Goal: Task Accomplishment & Management: Use online tool/utility

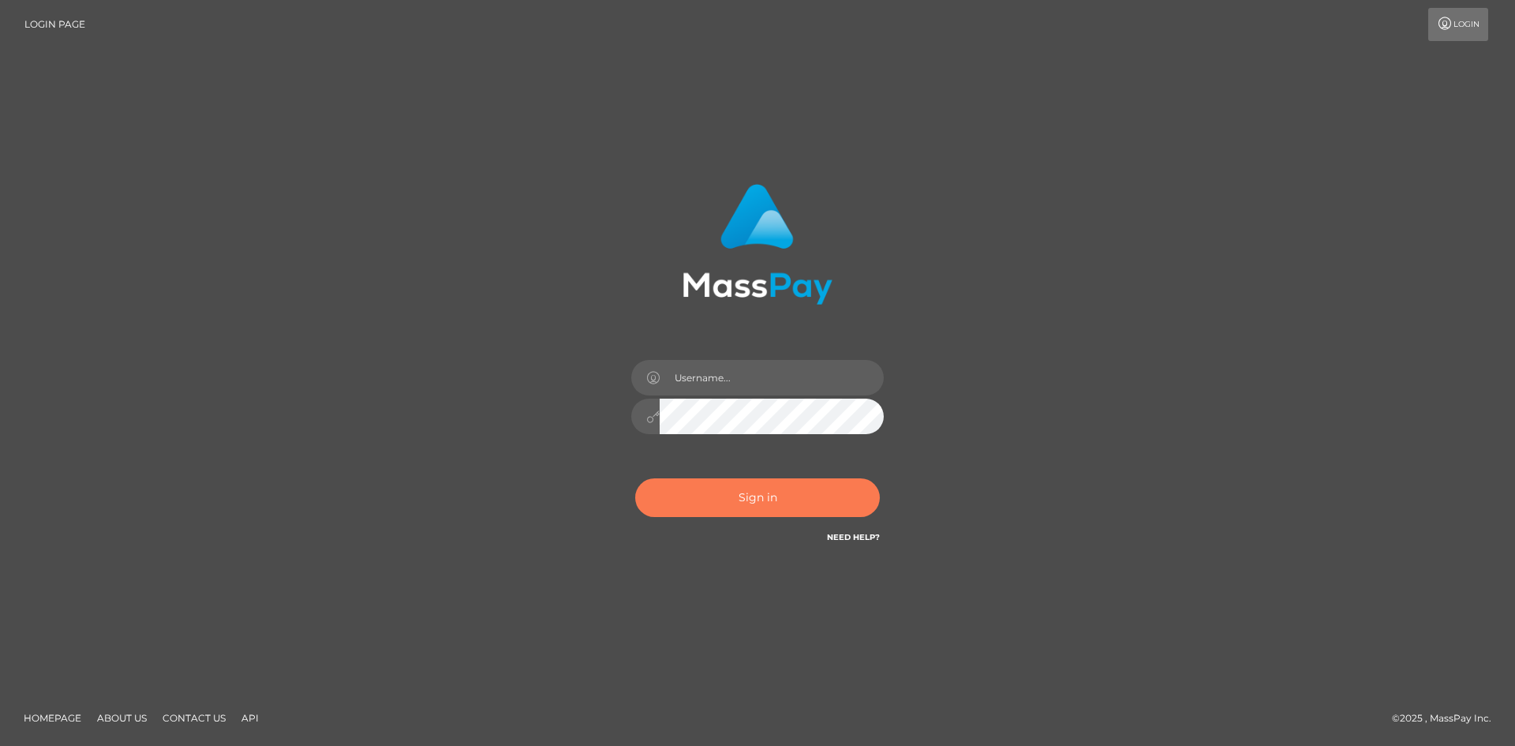
click at [786, 509] on button "Sign in" at bounding box center [757, 497] width 245 height 39
click at [787, 508] on button "Sign in" at bounding box center [757, 497] width 245 height 39
type input "hello.feetfinder"
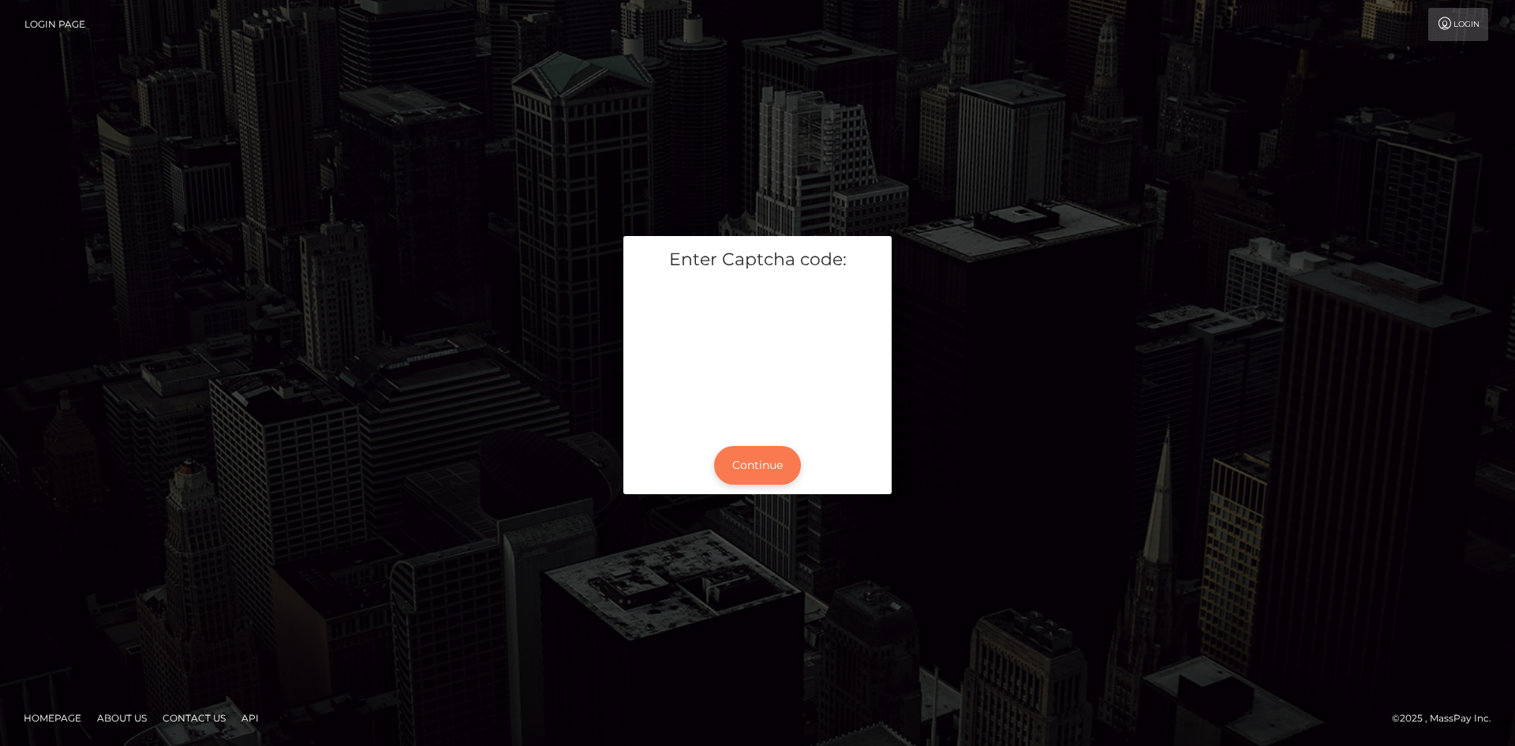
click at [752, 474] on button "Continue" at bounding box center [757, 465] width 87 height 39
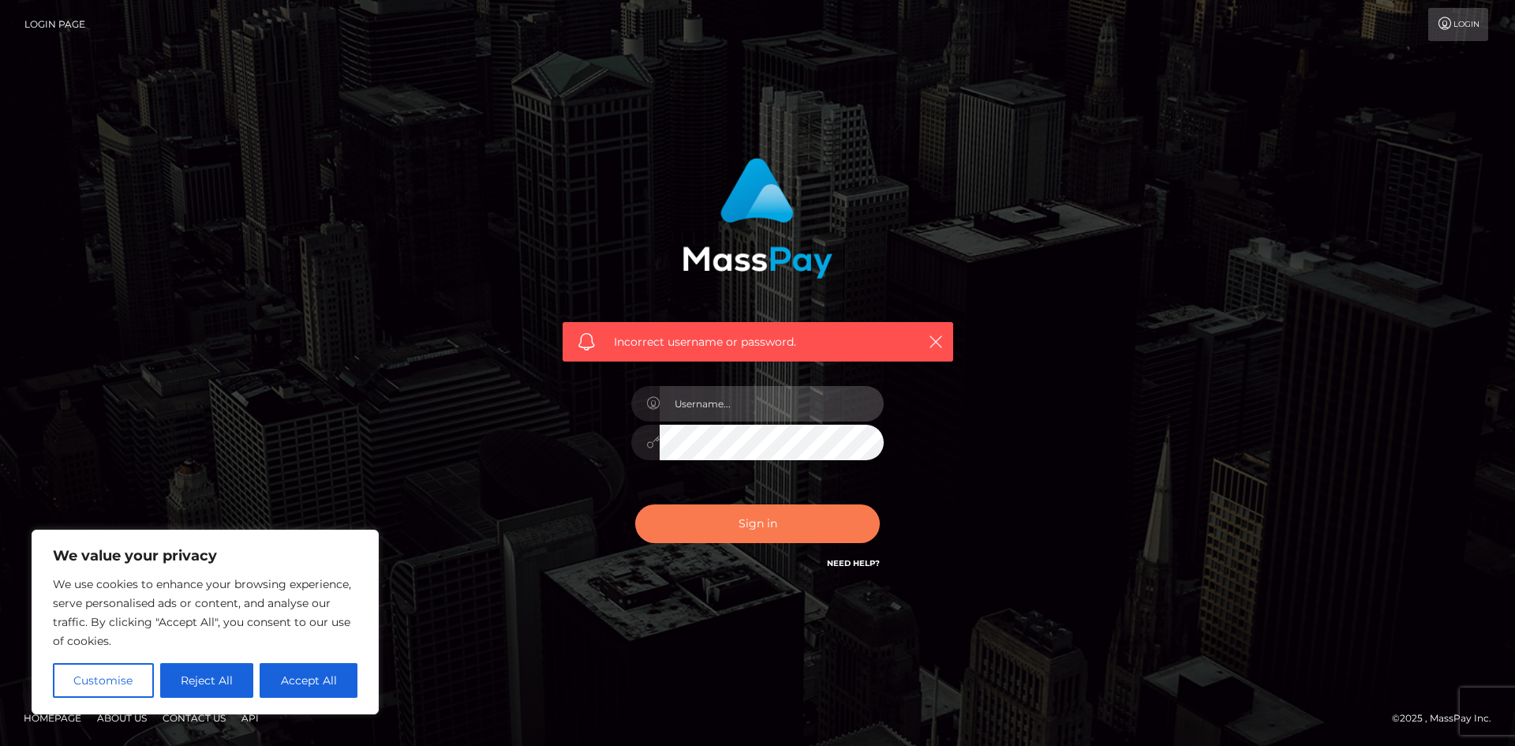
type input "hello.feetfinder"
click at [785, 534] on button "Sign in" at bounding box center [757, 523] width 245 height 39
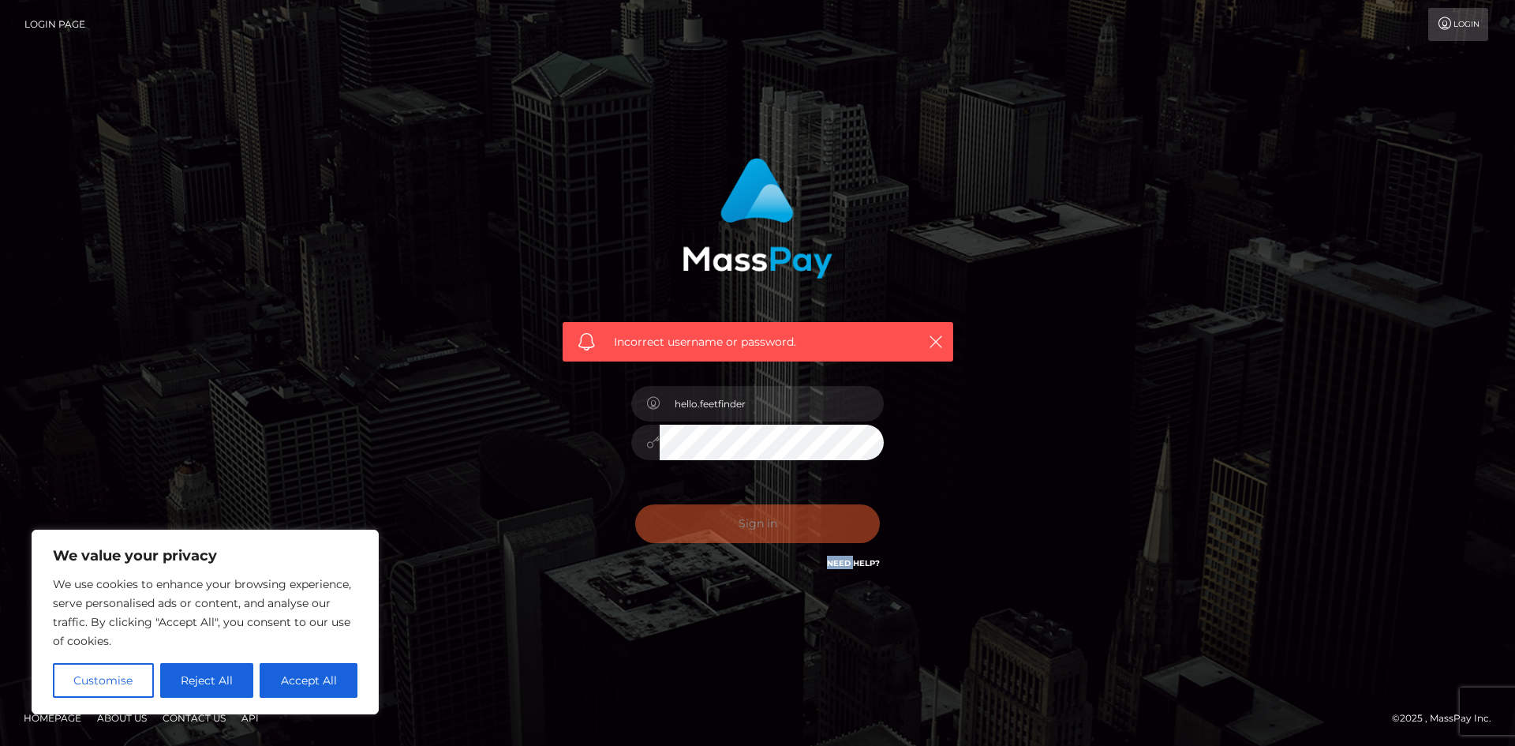
click at [785, 534] on div "Sign in Need Help?" at bounding box center [757, 530] width 276 height 70
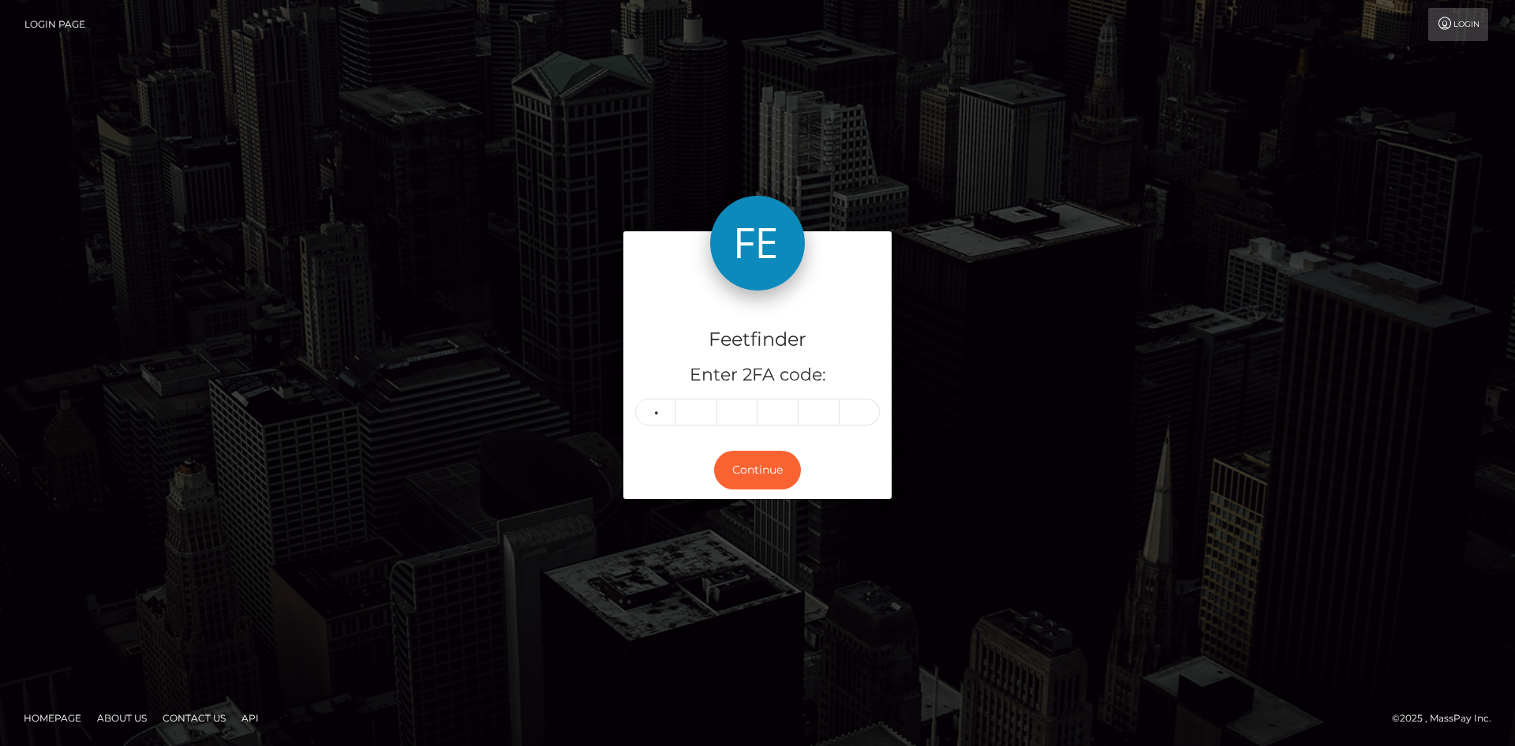
type input "8"
type input "1"
type input "2"
type input "1"
type input "7"
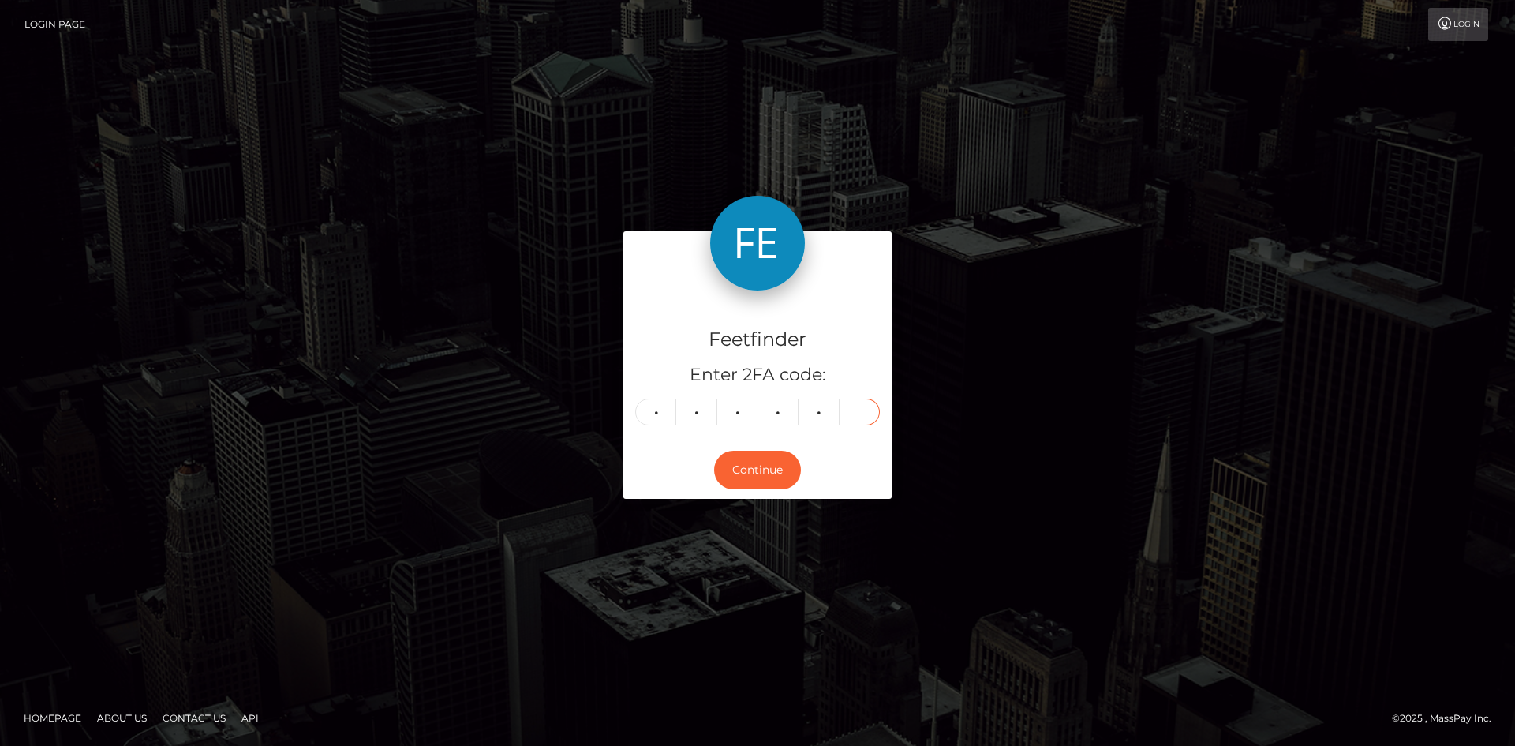
type input "7"
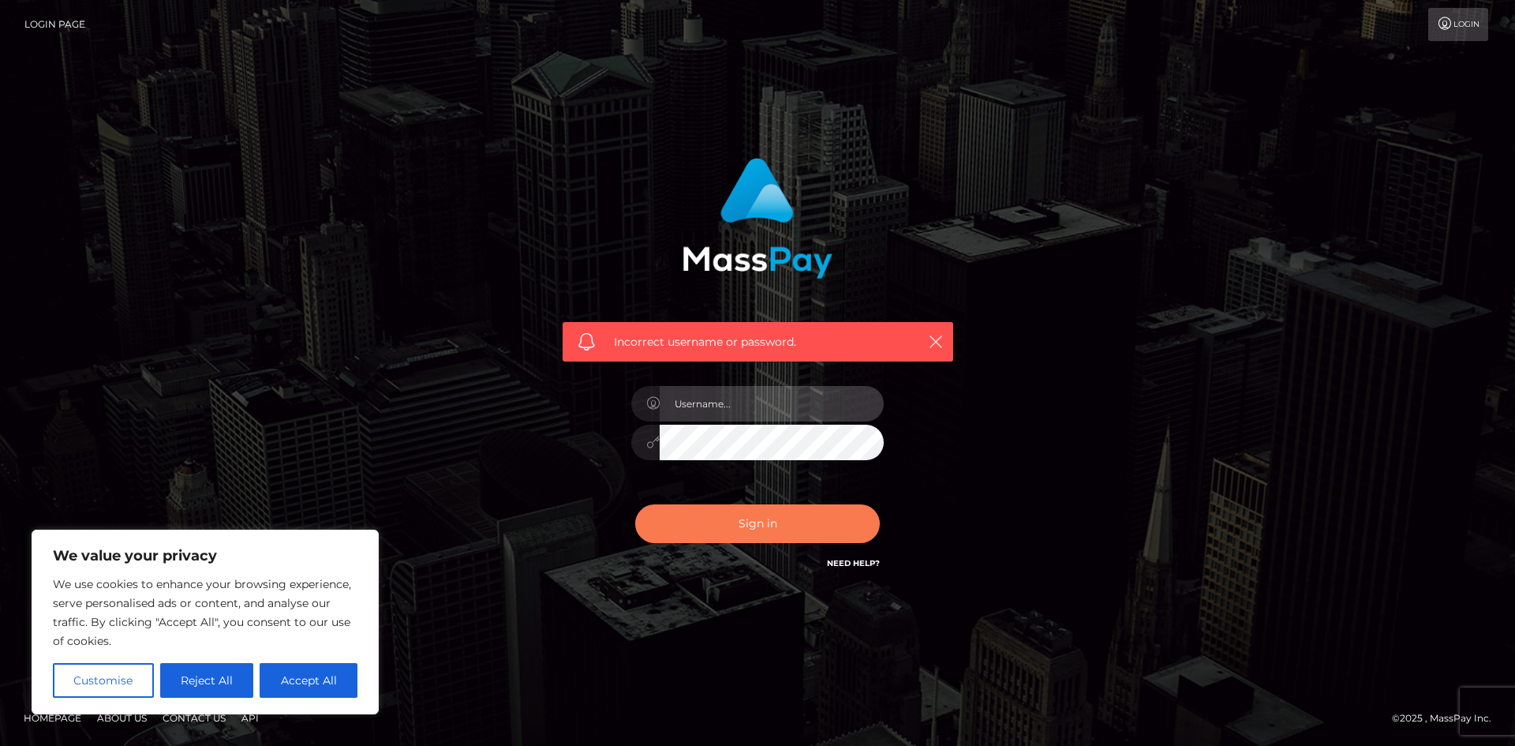
type input "hello.feetfinder"
click at [806, 523] on button "Sign in" at bounding box center [757, 523] width 245 height 39
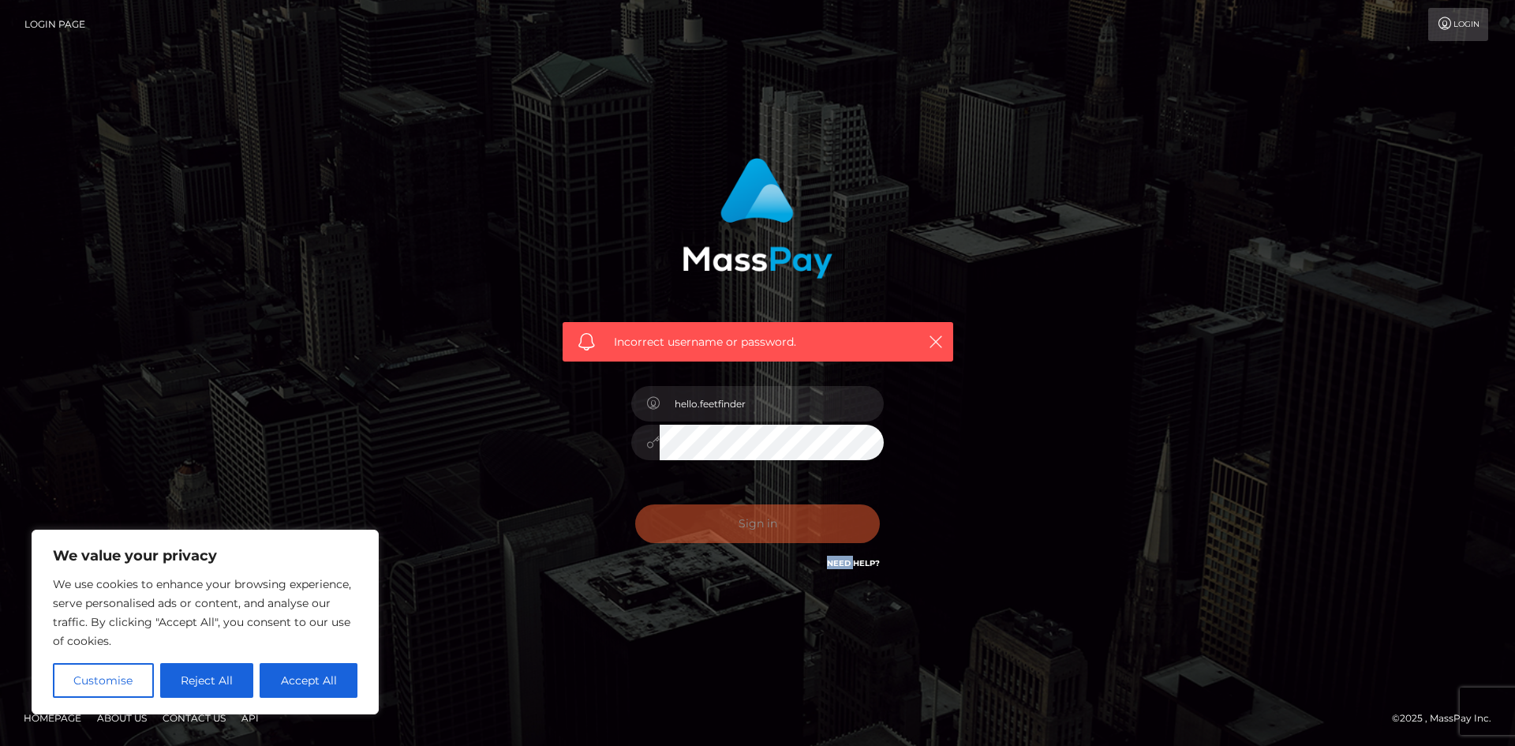
click at [806, 523] on div "Sign in Need Help?" at bounding box center [757, 530] width 276 height 70
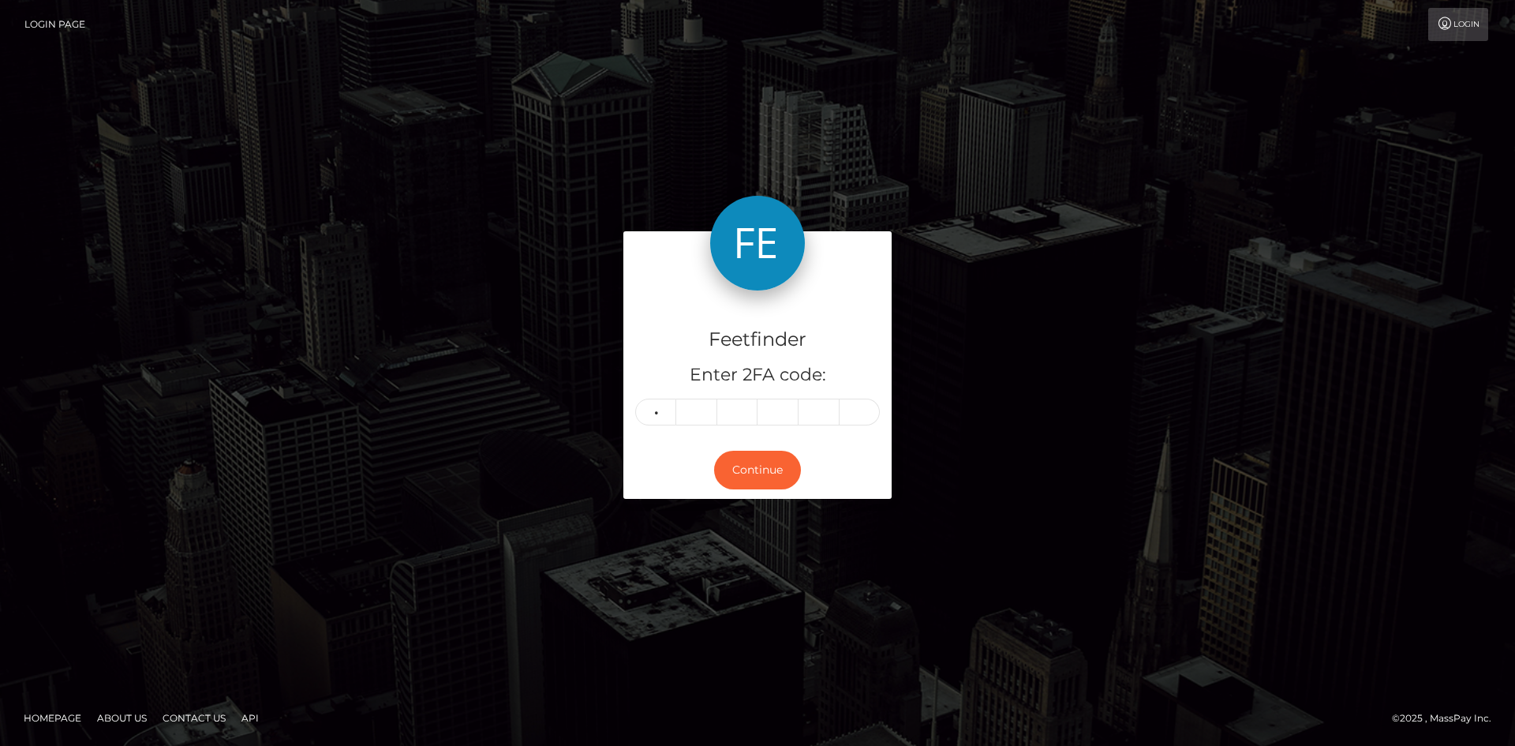
type input "8"
type input "1"
type input "5"
type input "2"
type input "1"
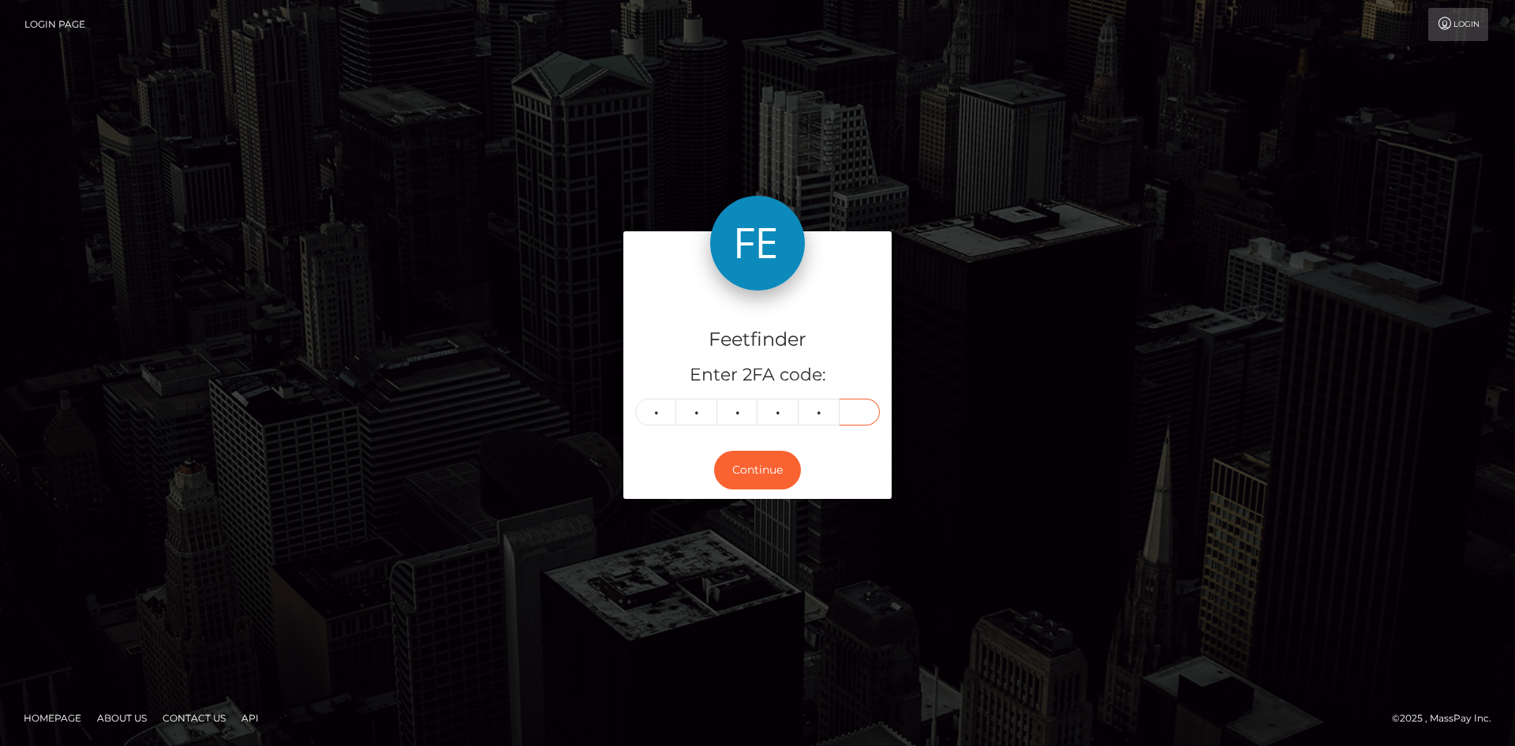
type input "7"
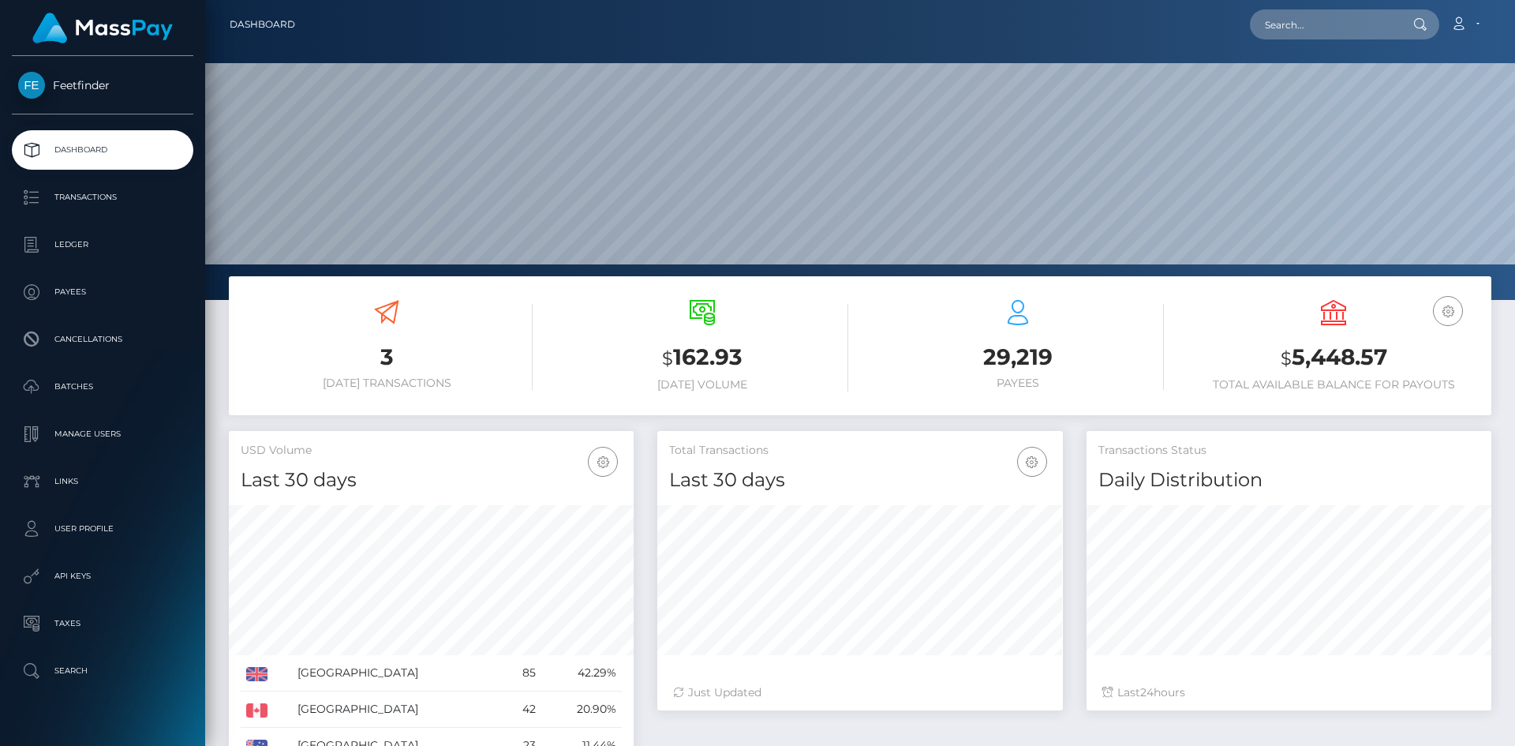
scroll to position [280, 406]
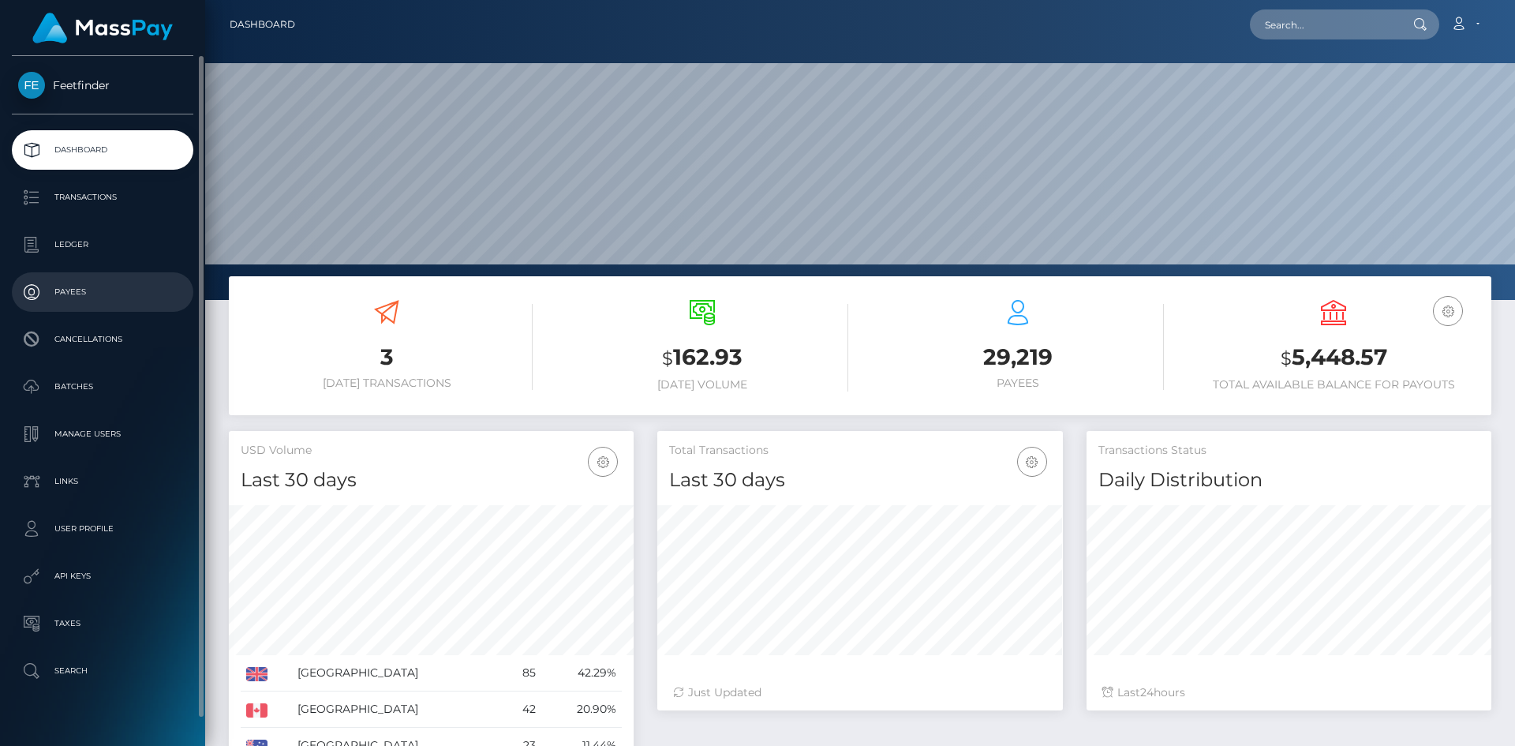
click at [81, 286] on p "Payees" at bounding box center [102, 292] width 169 height 24
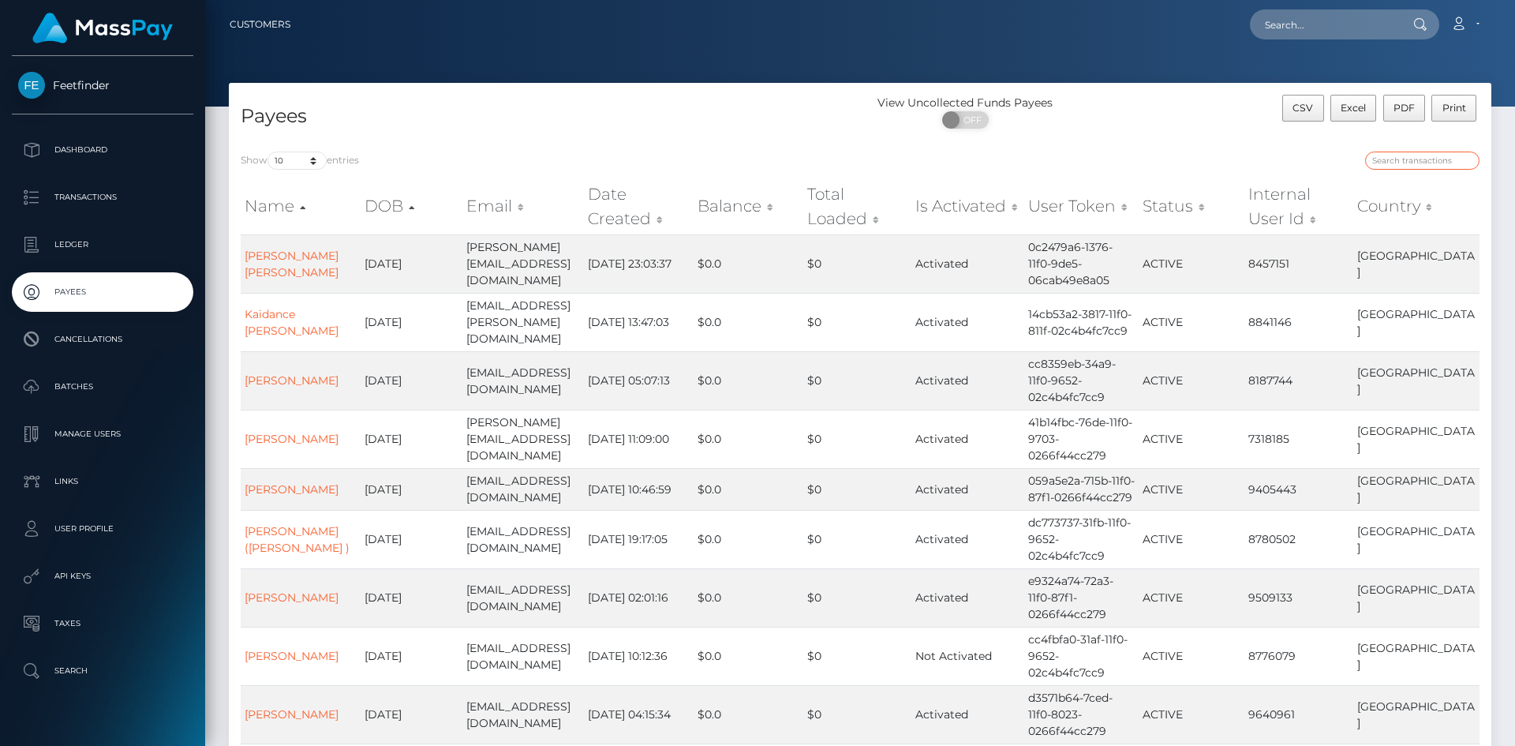
click at [1412, 163] on input "search" at bounding box center [1422, 160] width 114 height 18
paste input "dc7b0c31-7bab-11f0-8023-0266f44cc279"
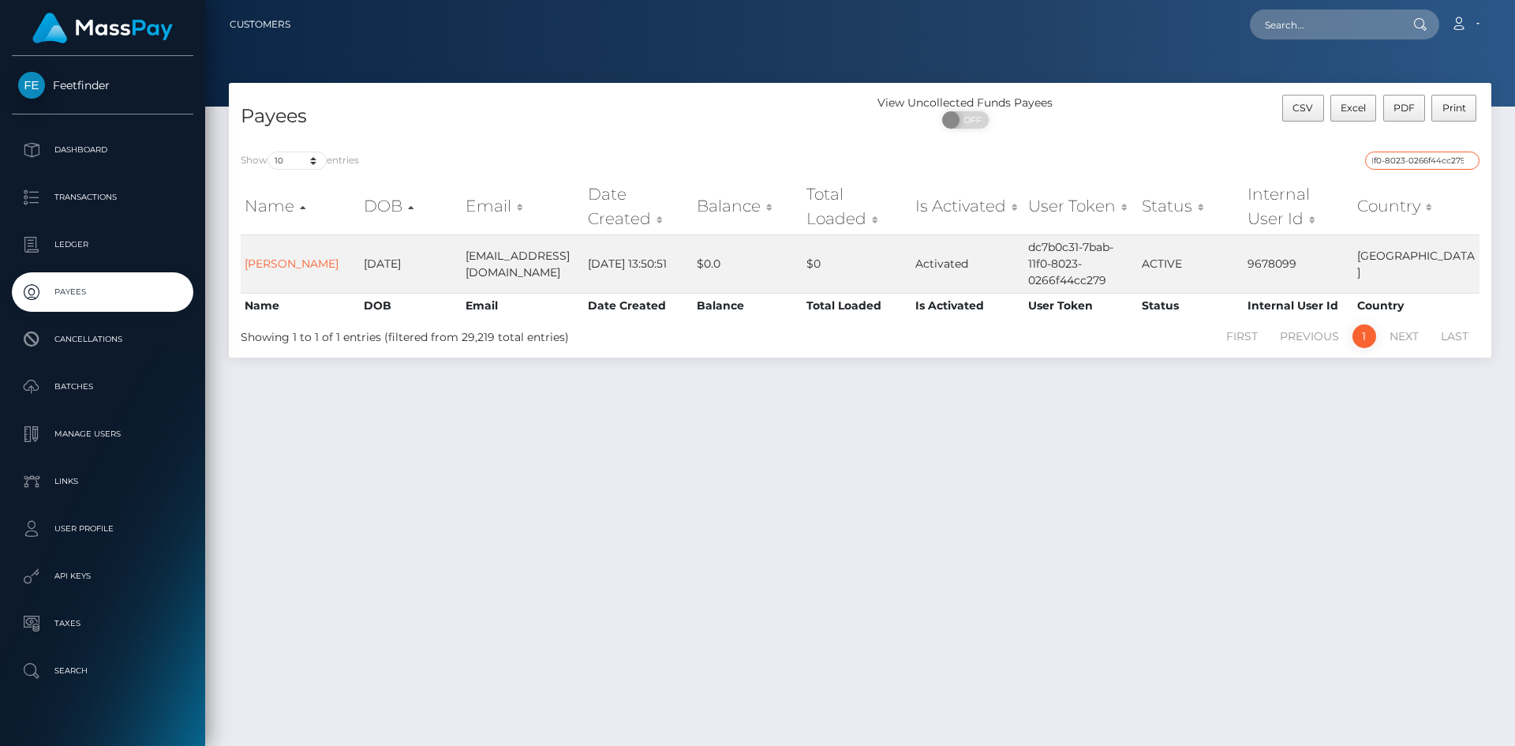
type input "dc7b0c31-7bab-11f0-8023-0266f44cc279"
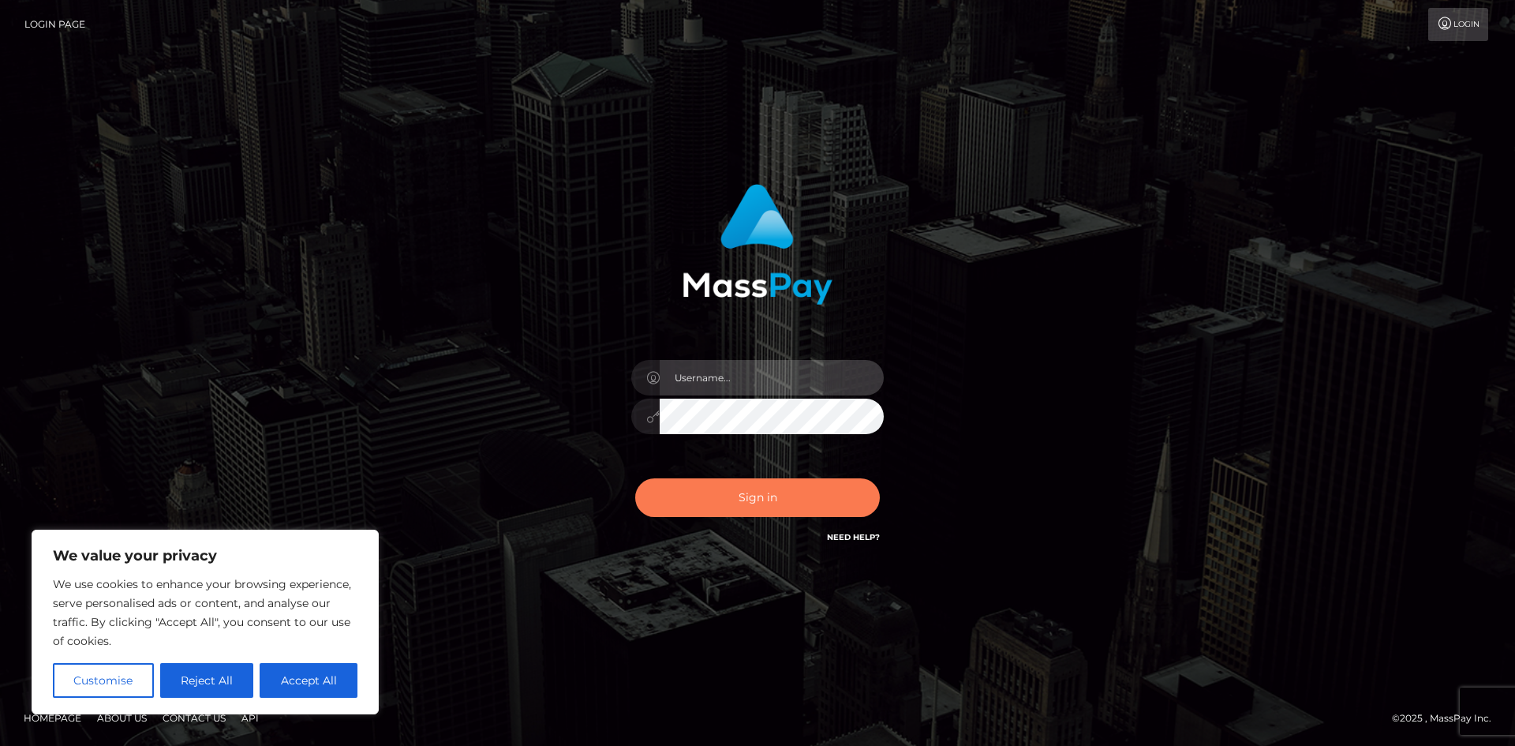
type input "hello.feetfinder"
click at [797, 488] on button "Sign in" at bounding box center [757, 497] width 245 height 39
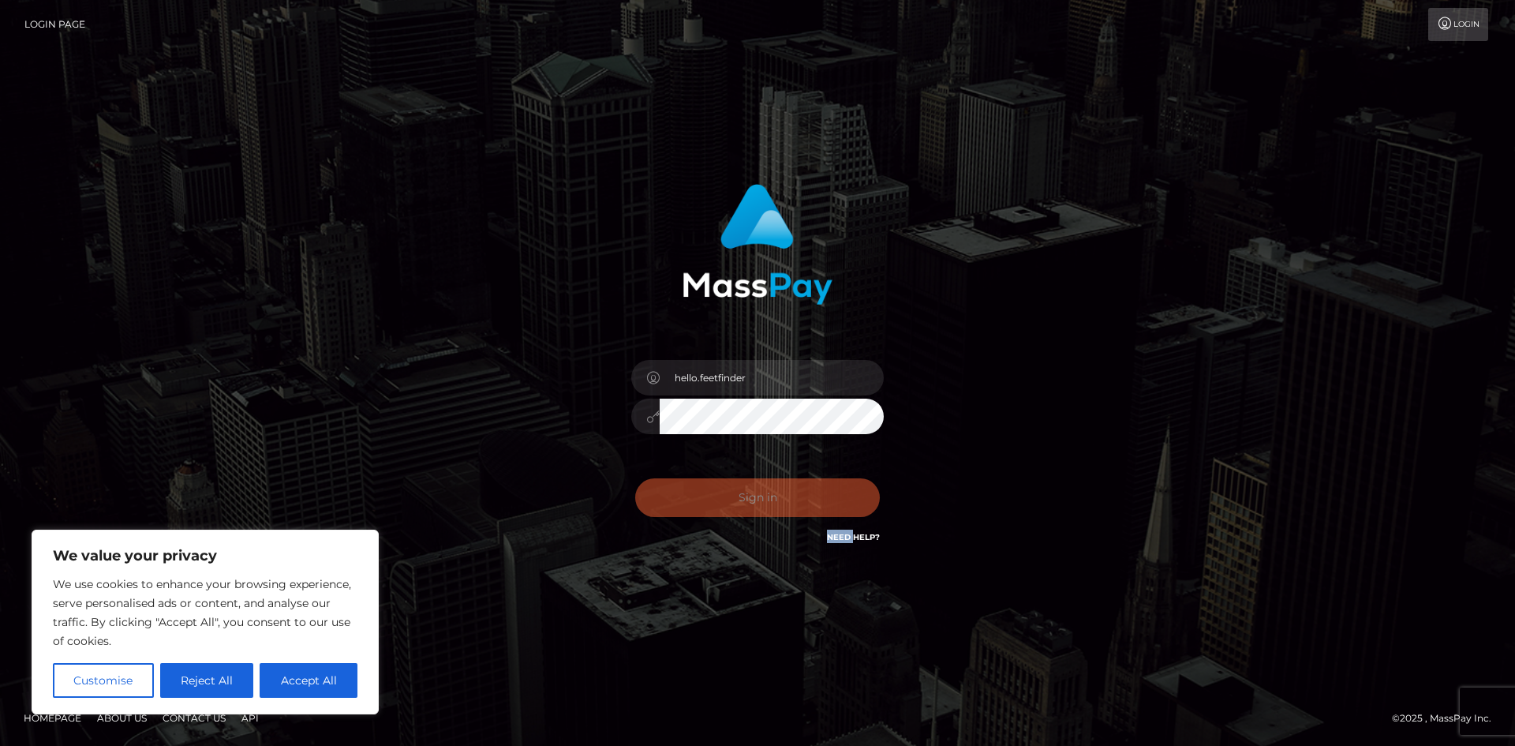
click at [800, 488] on div "Sign in Need Help?" at bounding box center [757, 504] width 276 height 70
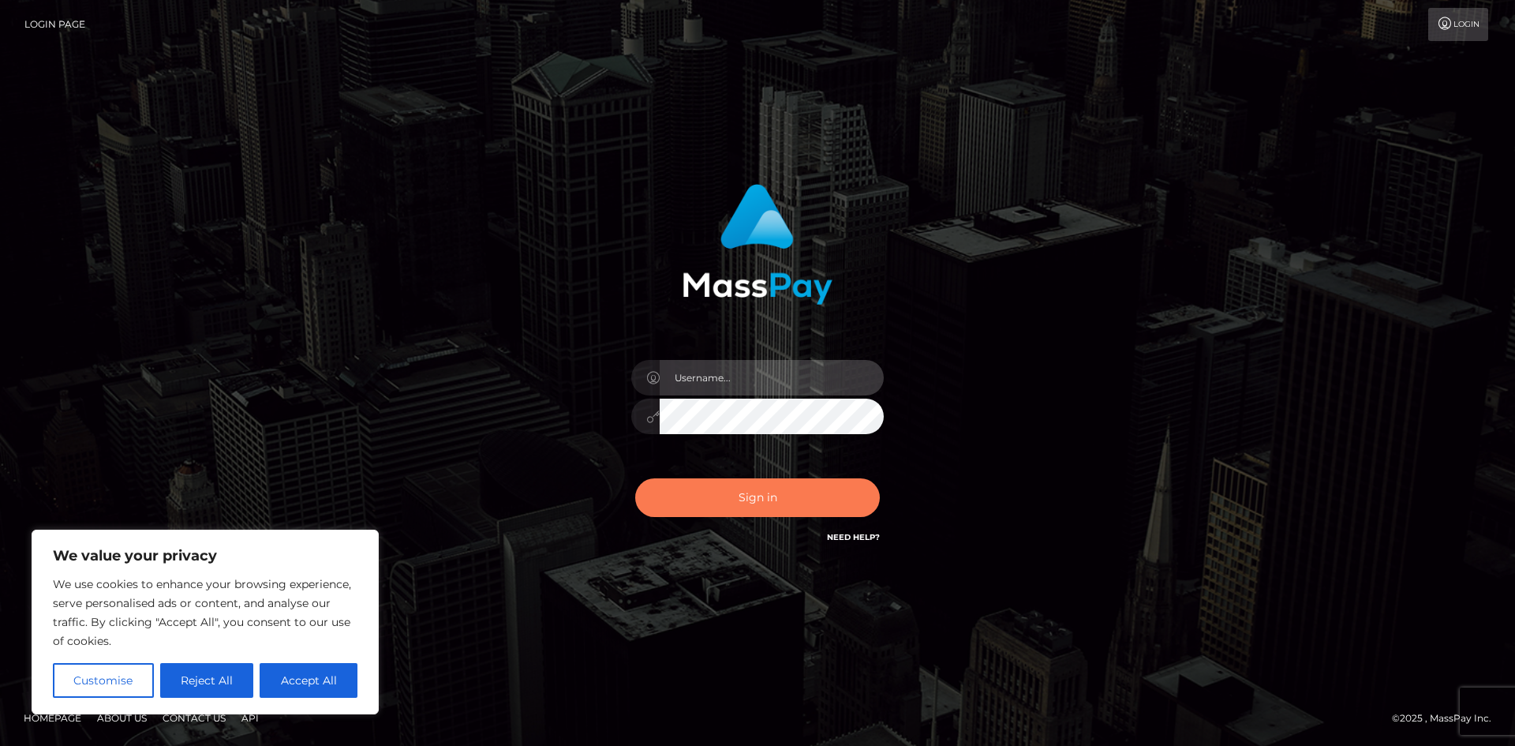
type input "hello.feetfinder"
click at [751, 502] on button "Sign in" at bounding box center [757, 497] width 245 height 39
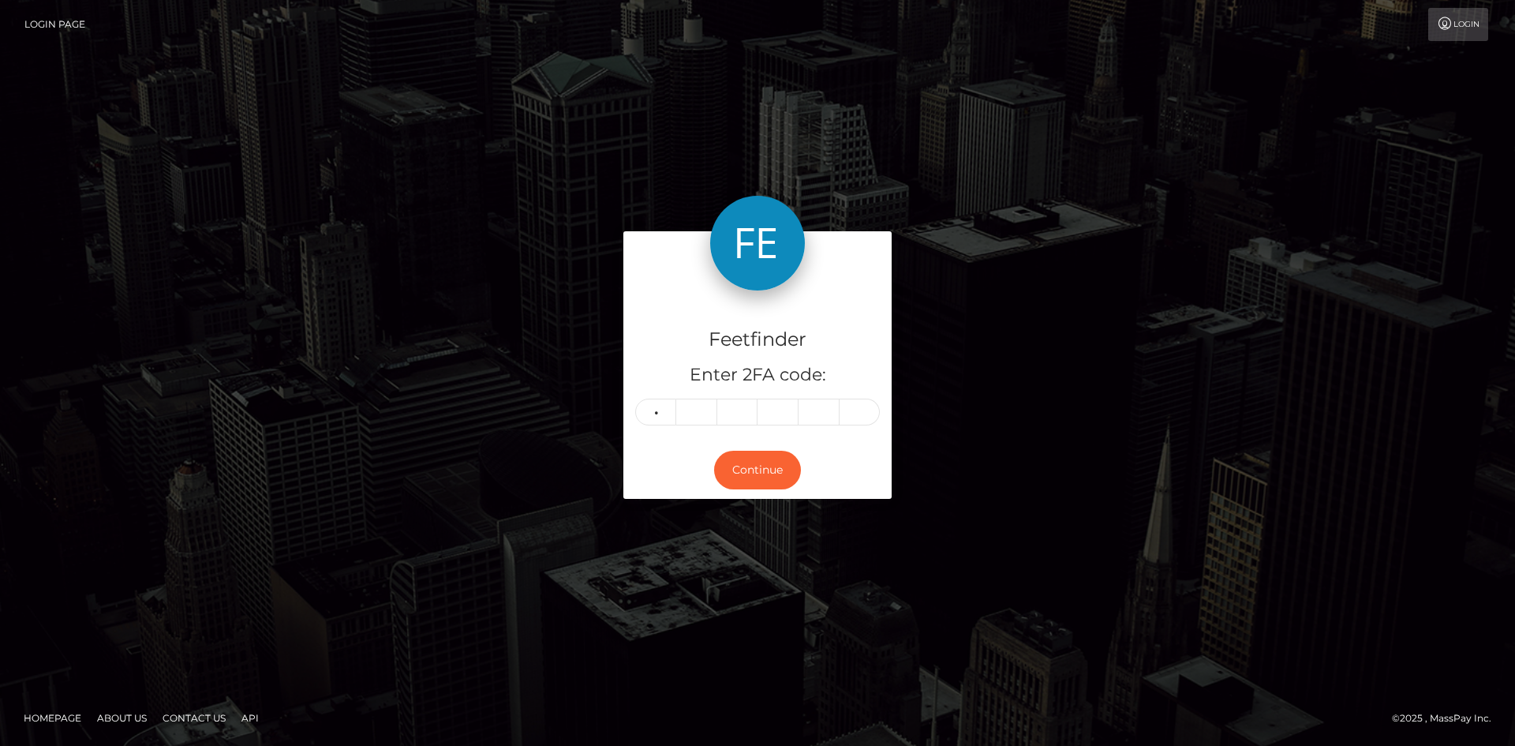
type input "9"
type input "7"
type input "8"
type input "9"
type input "0"
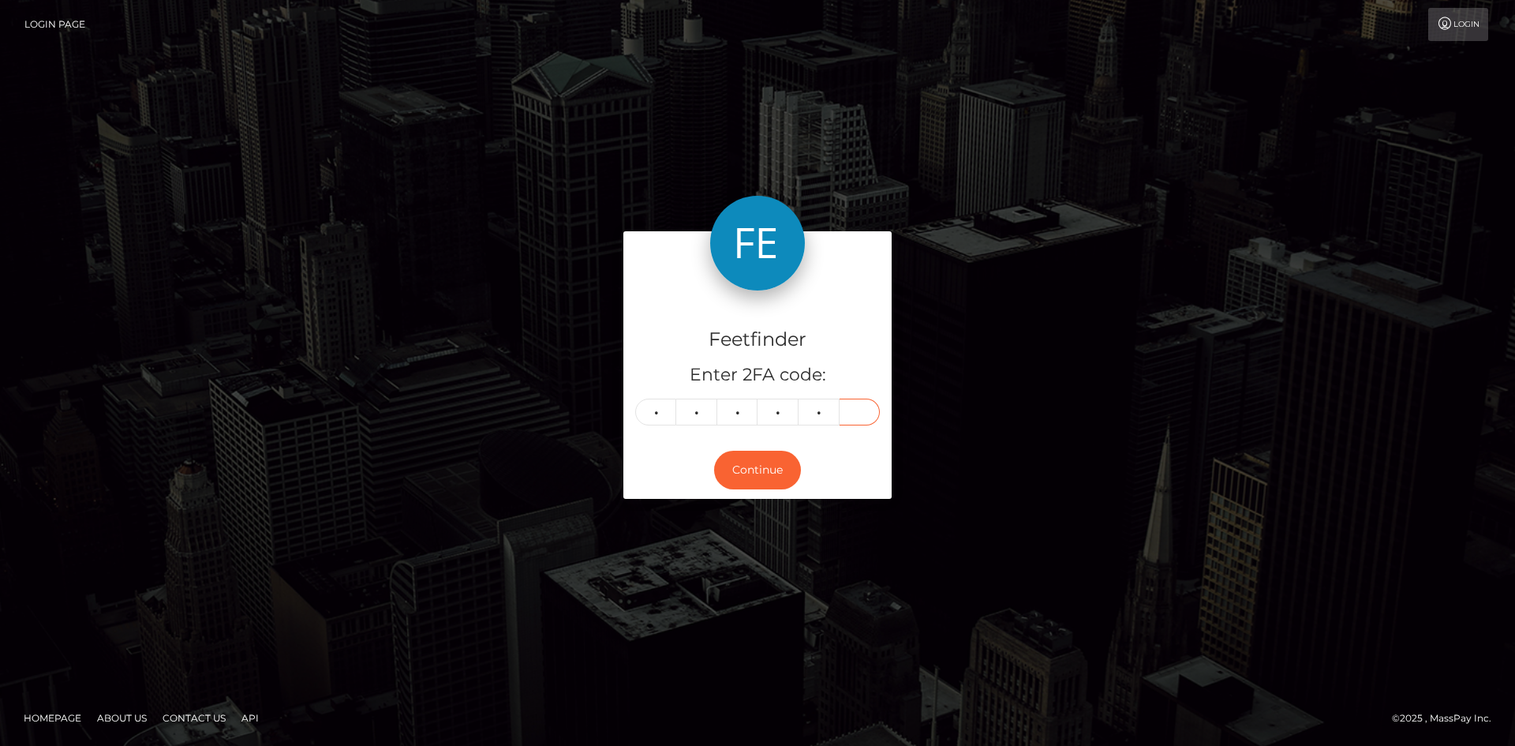
type input "5"
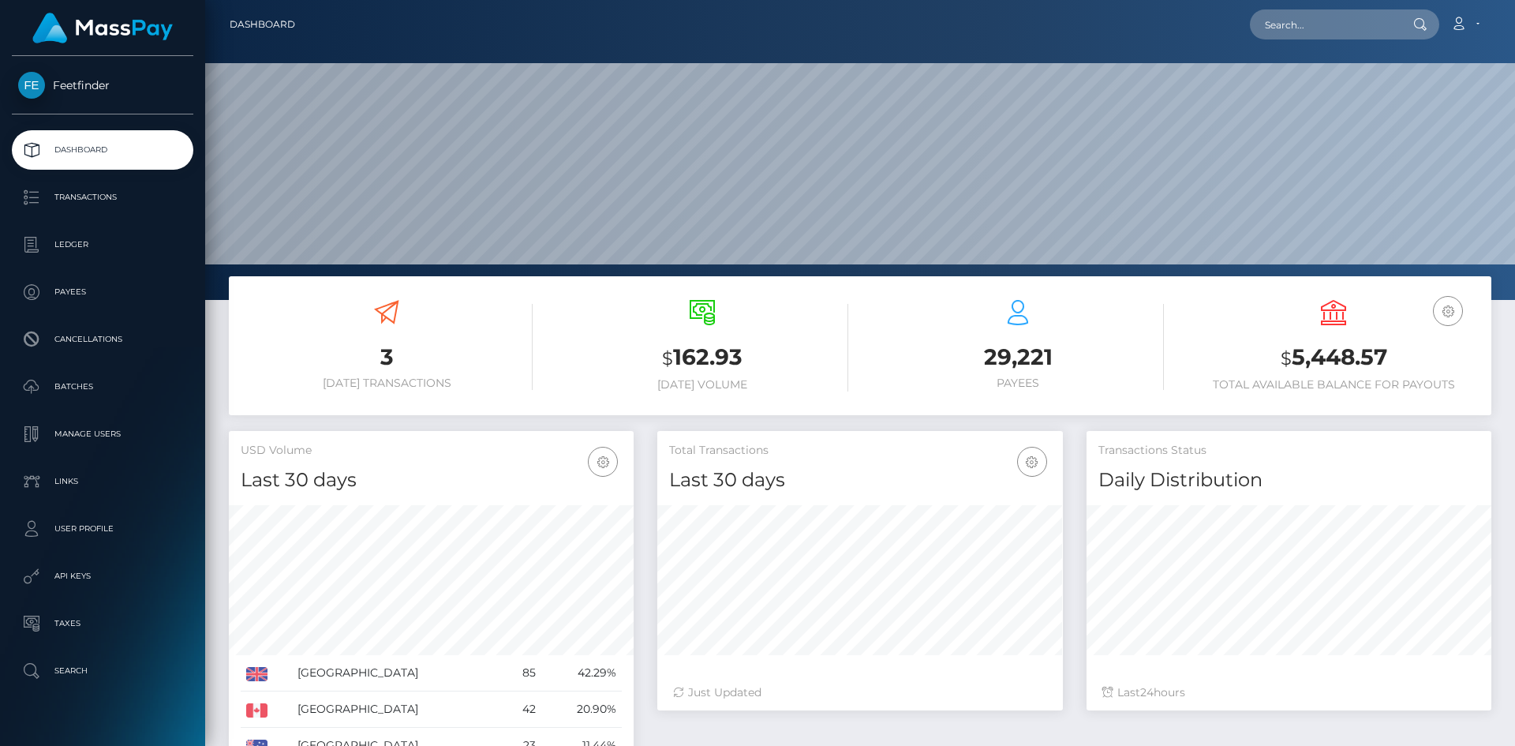
scroll to position [280, 406]
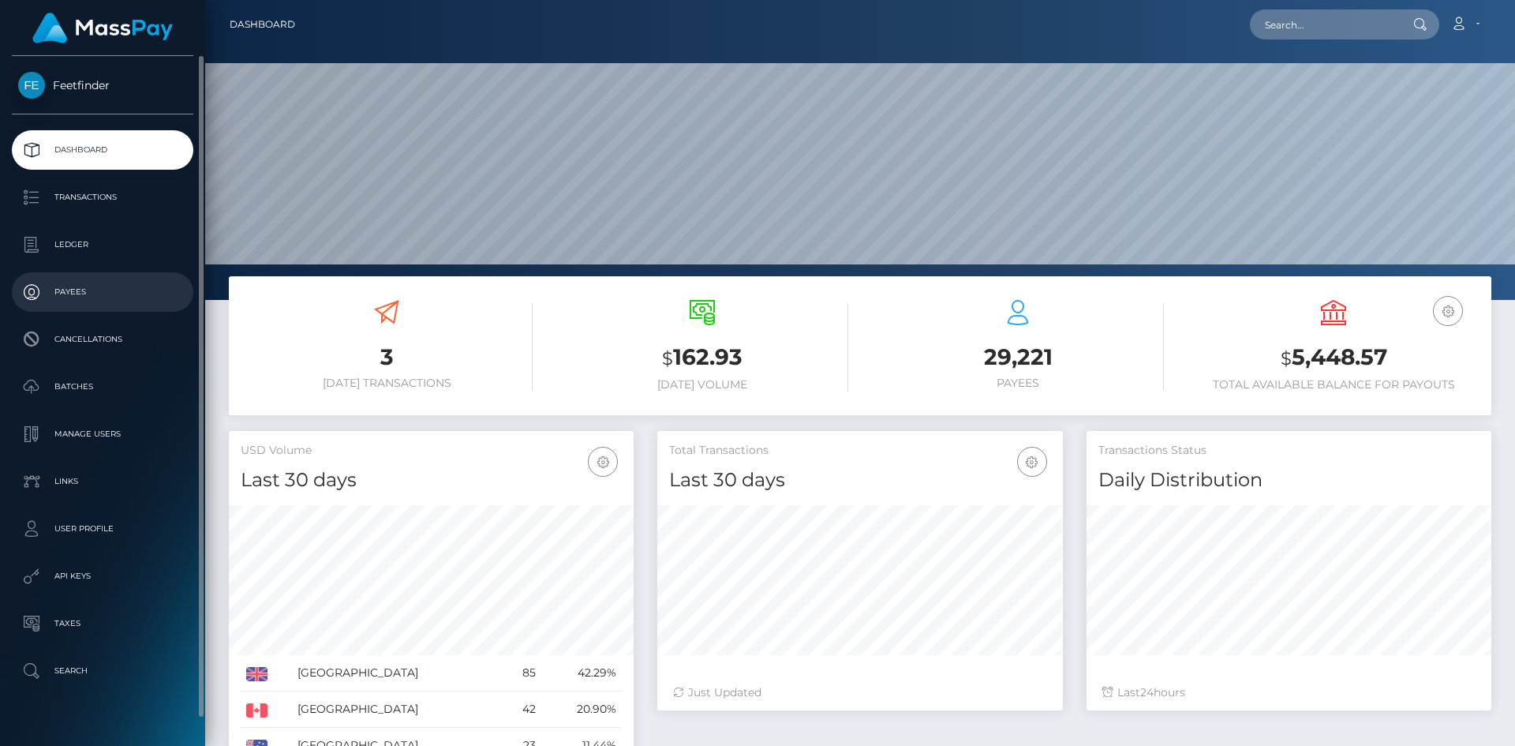
click at [92, 293] on p "Payees" at bounding box center [102, 292] width 169 height 24
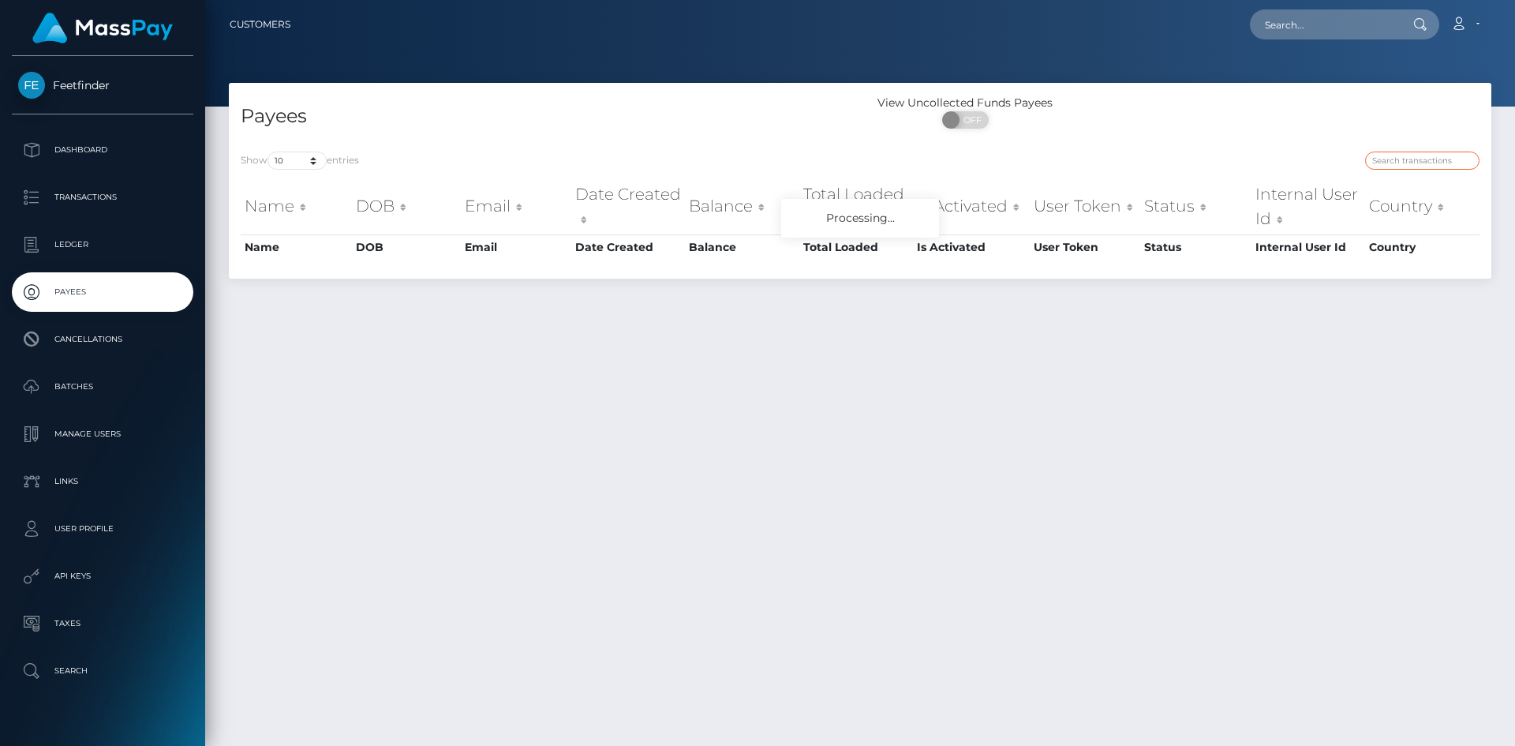
click at [1412, 158] on input "search" at bounding box center [1422, 160] width 114 height 18
paste input "5744b405-8a14-11f0-8023-0266f44cc279"
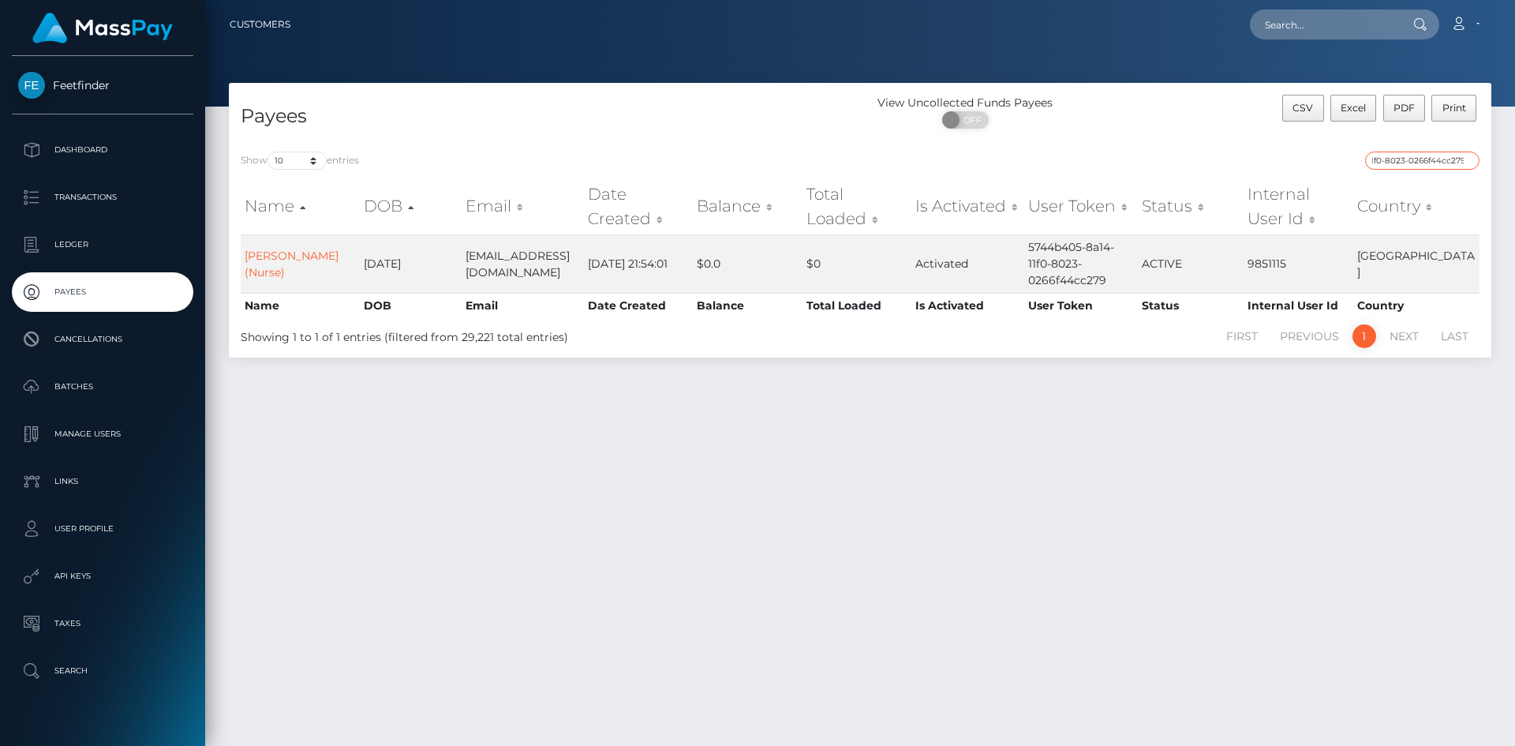
type input "5744b405-8a14-11f0-8023-0266f44cc279"
